Goal: Navigation & Orientation: Find specific page/section

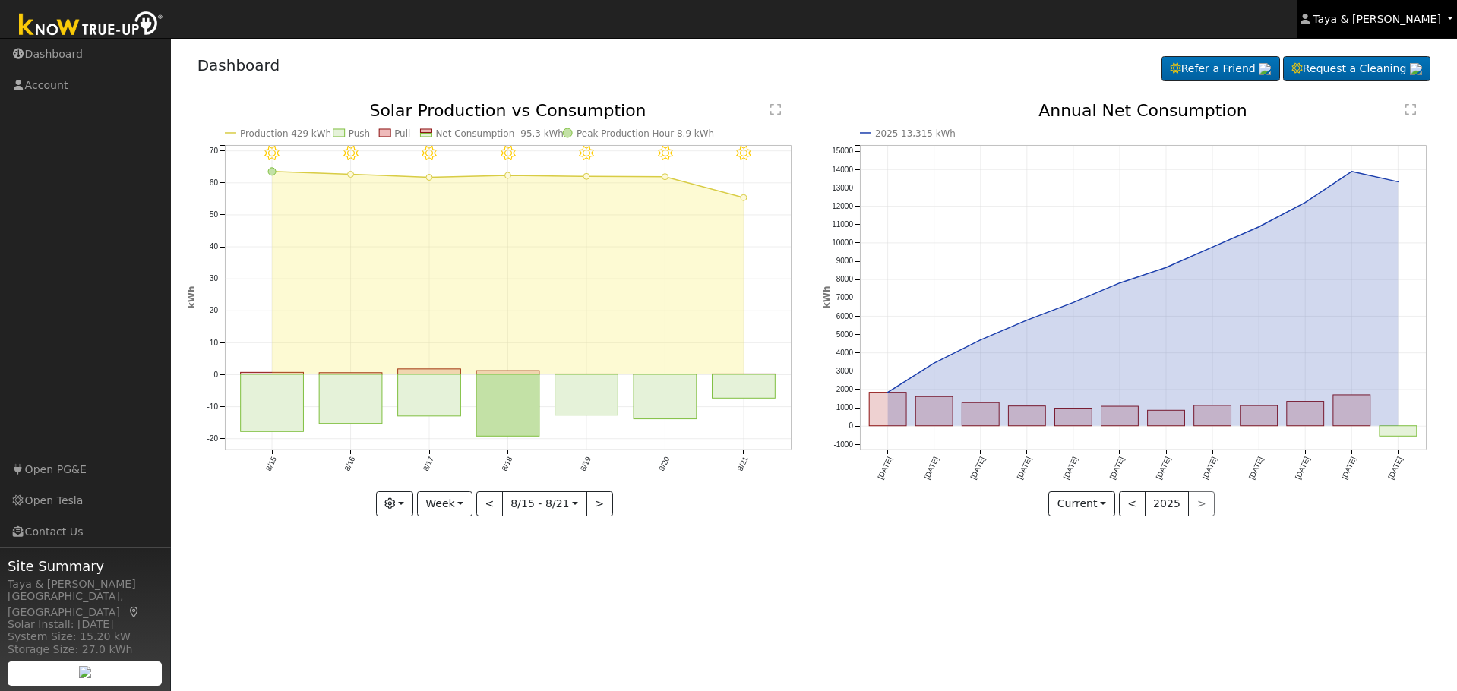
click at [1424, 24] on span "Taya & [PERSON_NAME]" at bounding box center [1377, 19] width 128 height 12
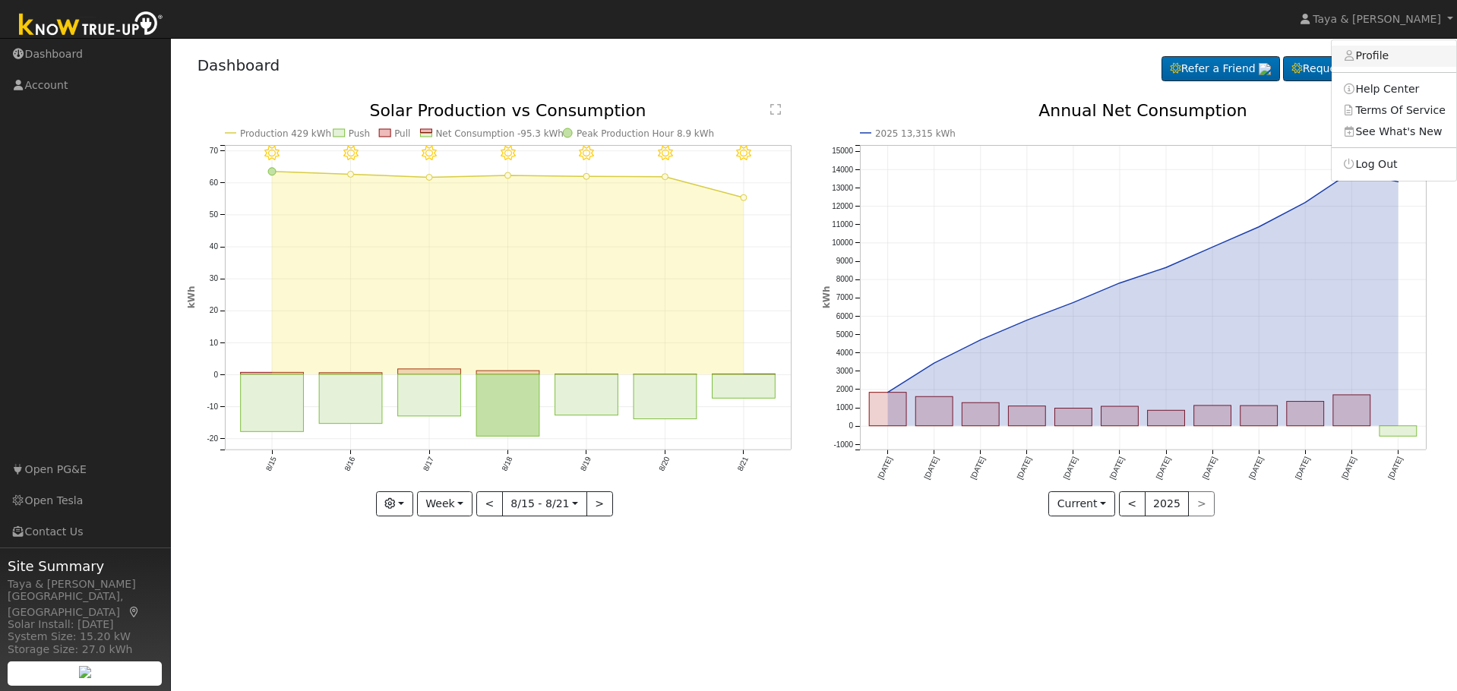
click at [1389, 52] on link "Profile" at bounding box center [1394, 56] width 125 height 21
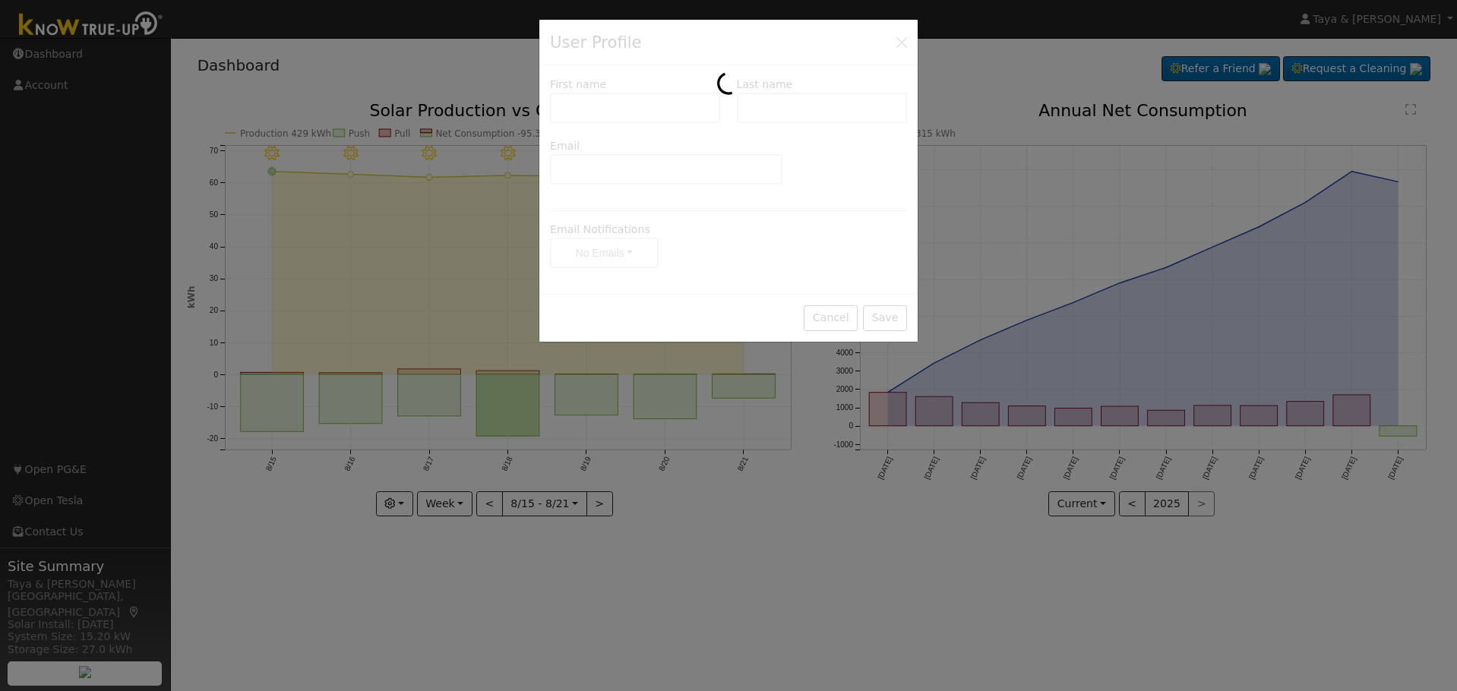
type input "Taya & [PERSON_NAME]"
type input "[PERSON_NAME]"
type input "[EMAIL_ADDRESS][DOMAIN_NAME]"
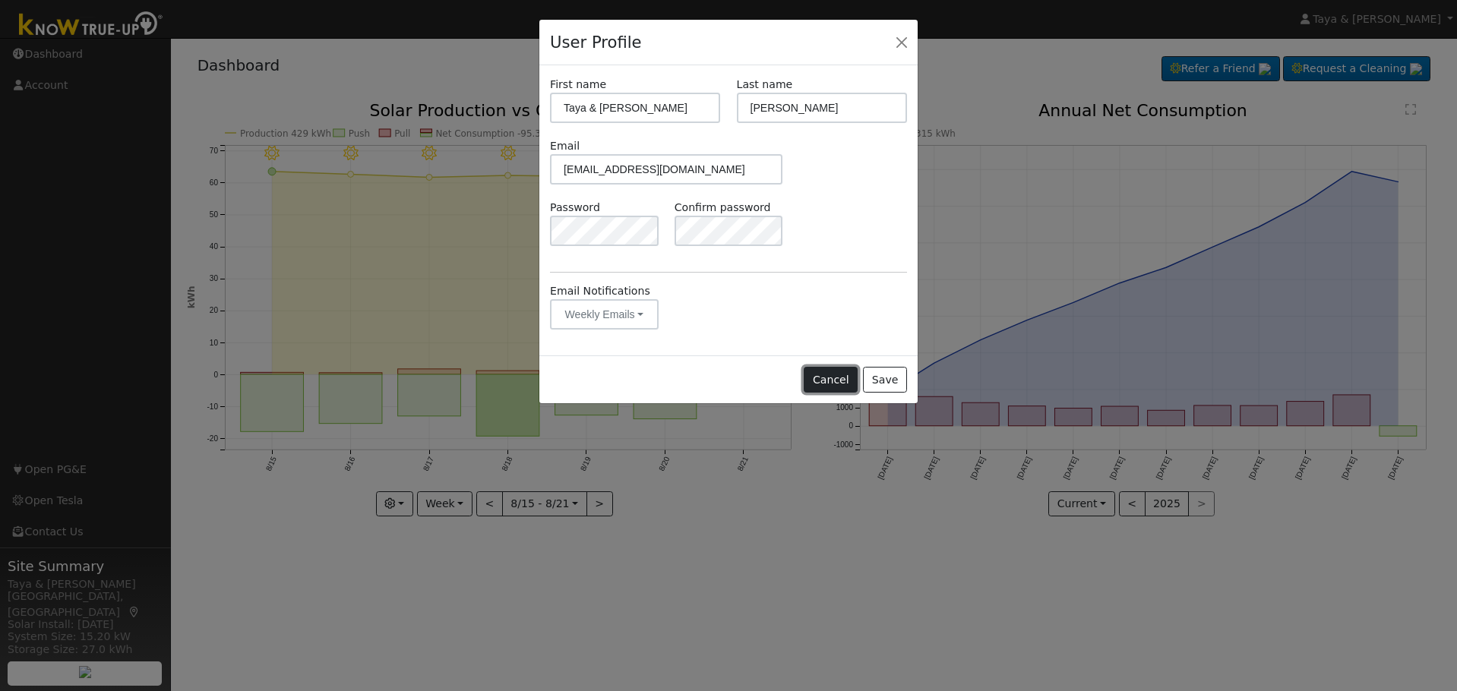
click at [819, 374] on button "Cancel" at bounding box center [831, 380] width 54 height 26
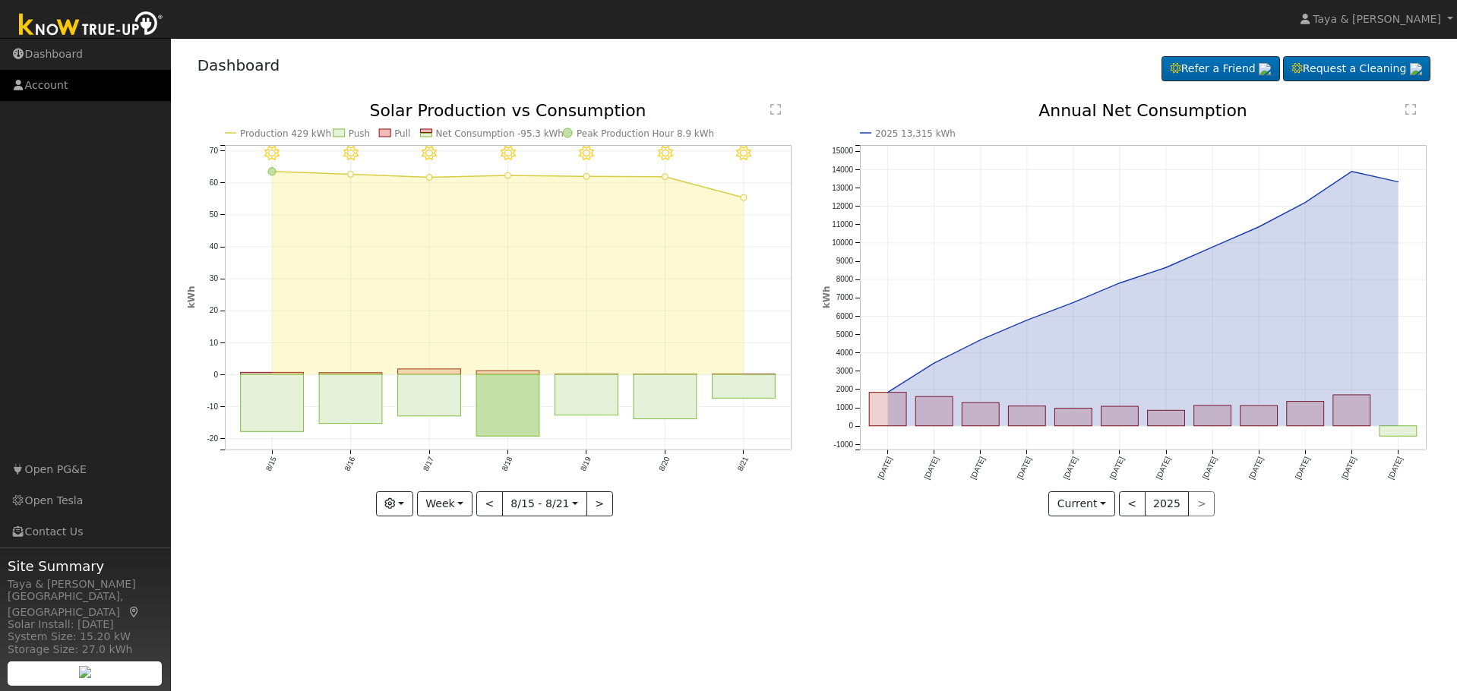
click at [48, 90] on link "Account" at bounding box center [85, 85] width 171 height 31
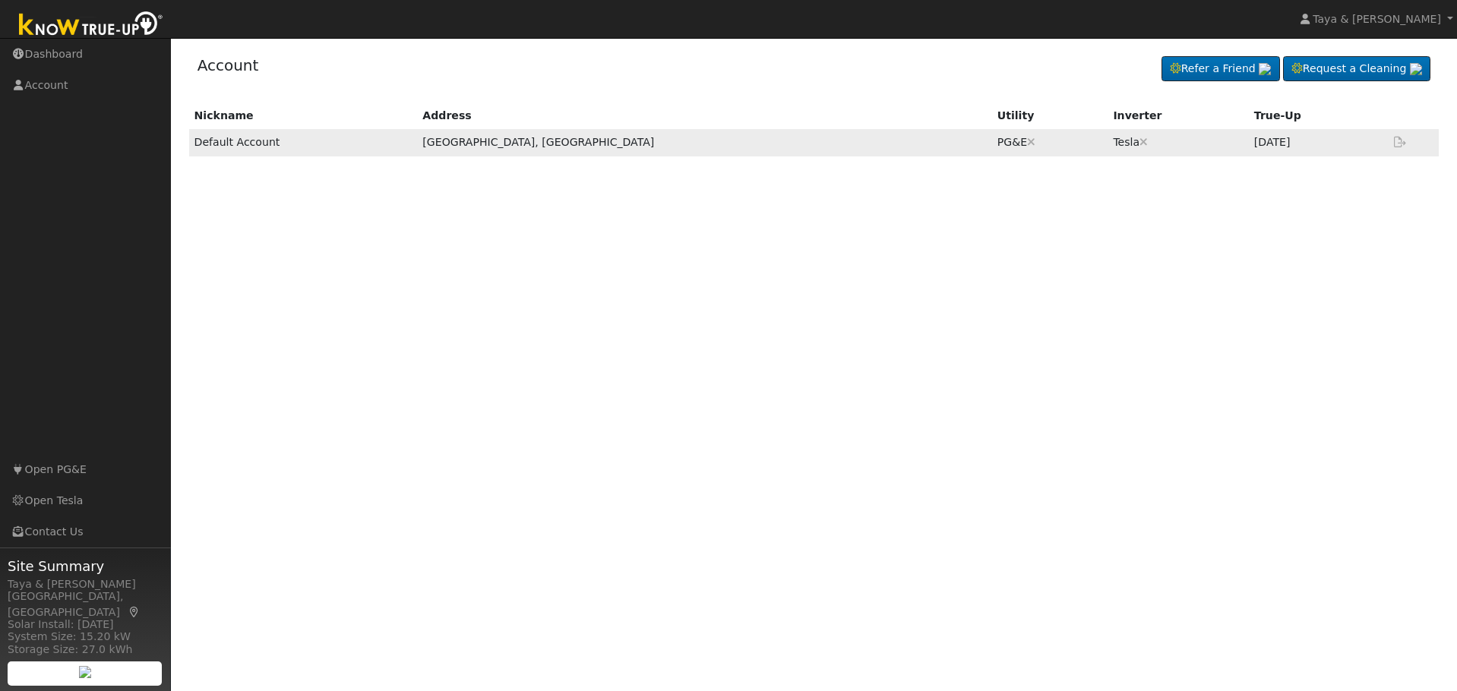
click at [261, 144] on td "Default Account" at bounding box center [303, 142] width 229 height 27
click at [80, 473] on link "Open PG&E" at bounding box center [85, 469] width 171 height 31
click at [84, 504] on link "Open Tesla" at bounding box center [85, 500] width 171 height 31
click at [37, 54] on link "Dashboard" at bounding box center [85, 54] width 171 height 31
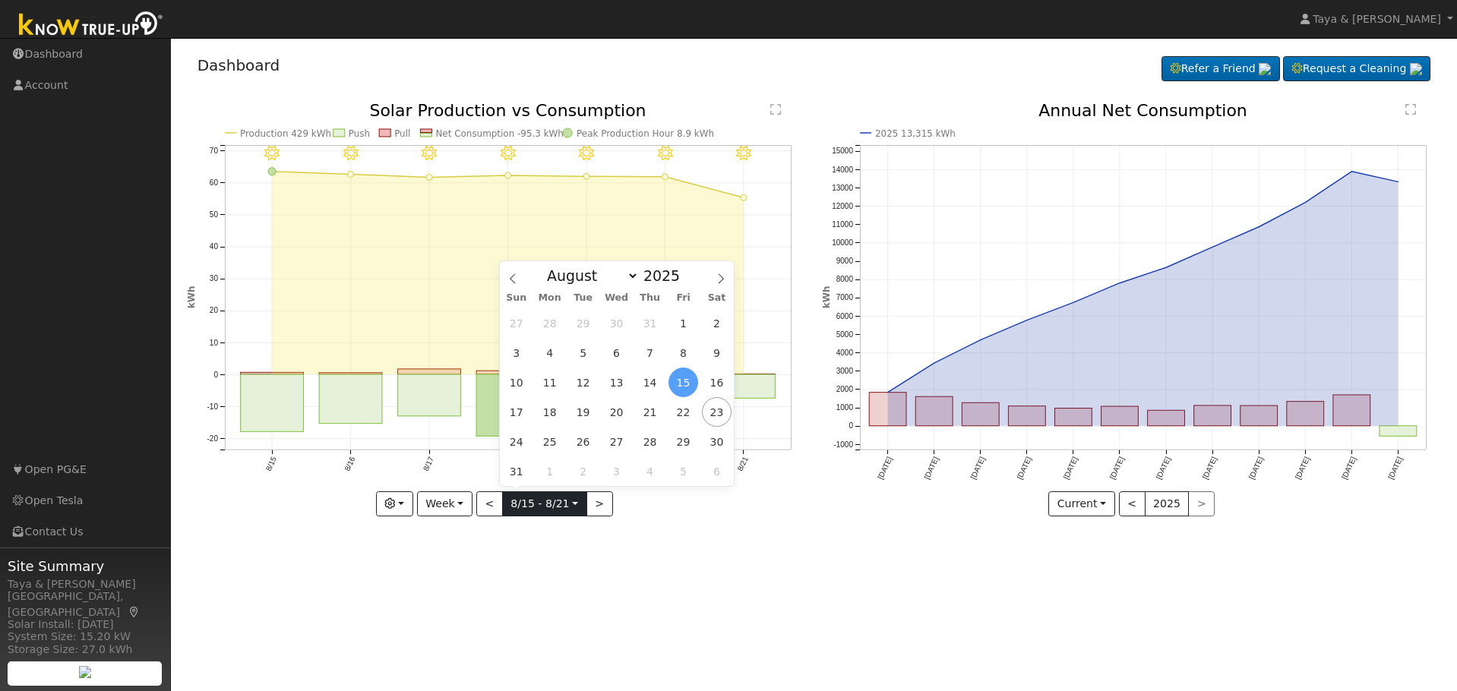
click at [547, 510] on input "[DATE]" at bounding box center [545, 504] width 84 height 24
click at [700, 620] on div "User Profile First name Last name Email Email Notifications No Emails No Emails…" at bounding box center [814, 364] width 1286 height 653
